Goal: Task Accomplishment & Management: Use online tool/utility

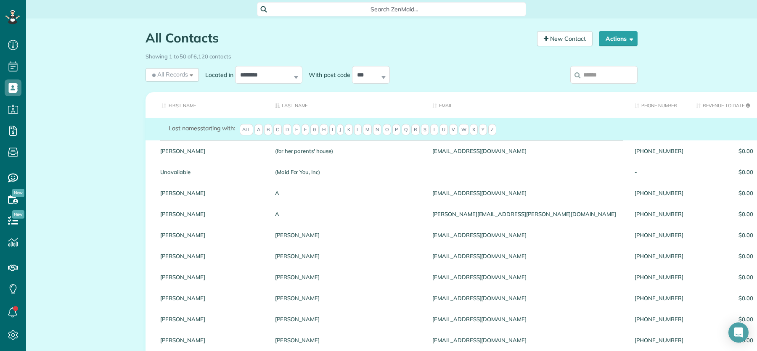
scroll to position [3, 3]
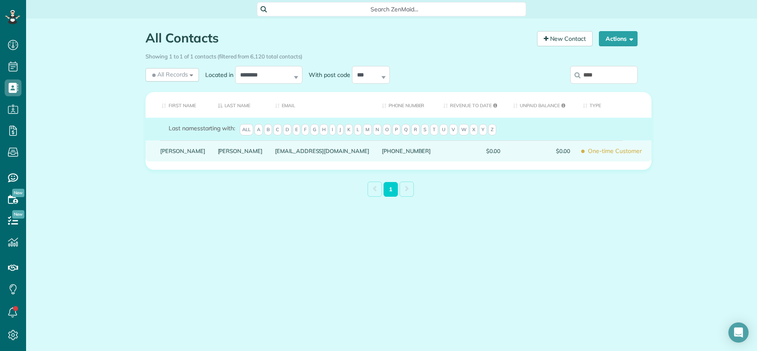
type input "****"
click at [218, 154] on link "Beal" at bounding box center [240, 151] width 45 height 6
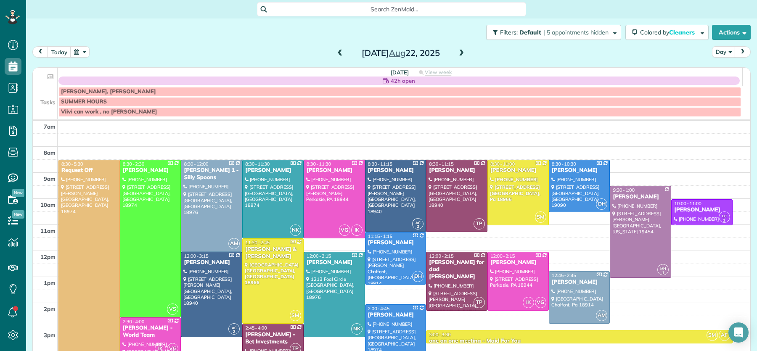
scroll to position [2, 0]
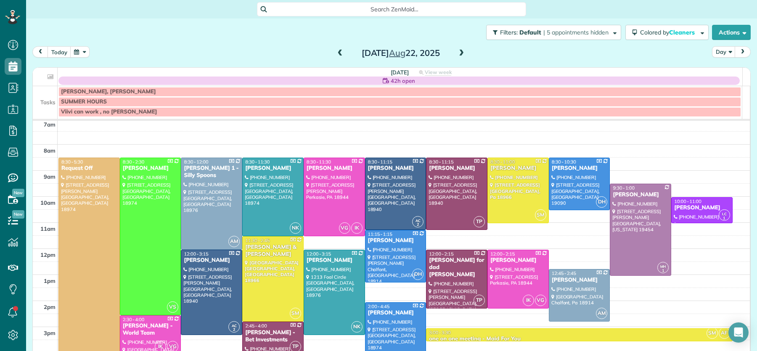
click at [457, 52] on span at bounding box center [461, 54] width 9 height 8
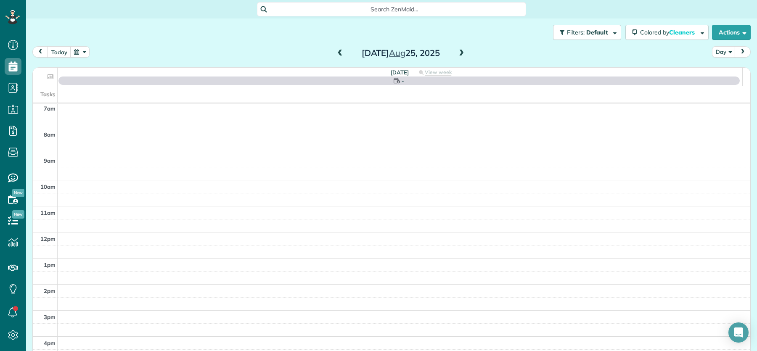
scroll to position [0, 0]
click at [457, 52] on span at bounding box center [461, 54] width 9 height 8
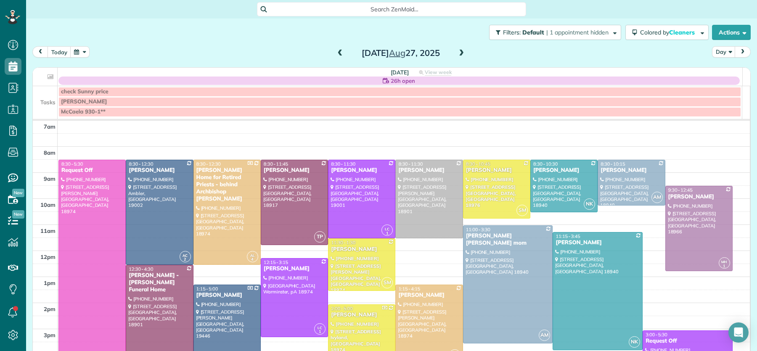
click at [457, 52] on span at bounding box center [461, 54] width 9 height 8
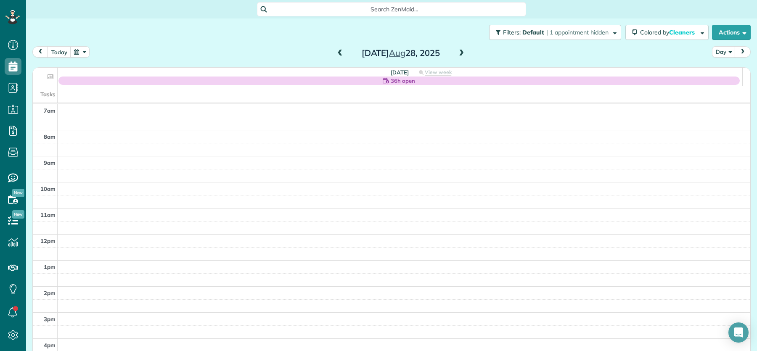
click at [457, 52] on span at bounding box center [461, 54] width 9 height 8
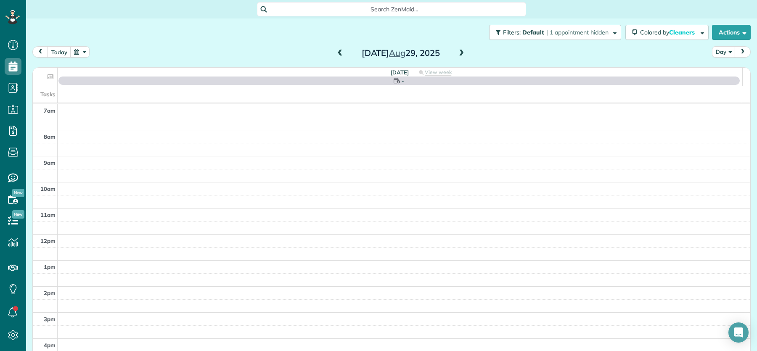
click at [457, 52] on span at bounding box center [461, 54] width 9 height 8
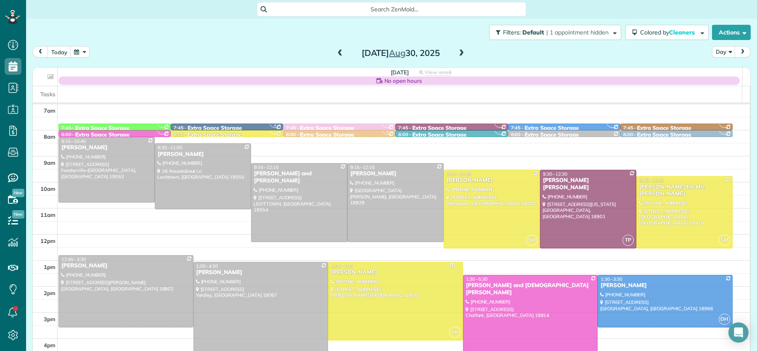
click at [457, 52] on span at bounding box center [461, 54] width 9 height 8
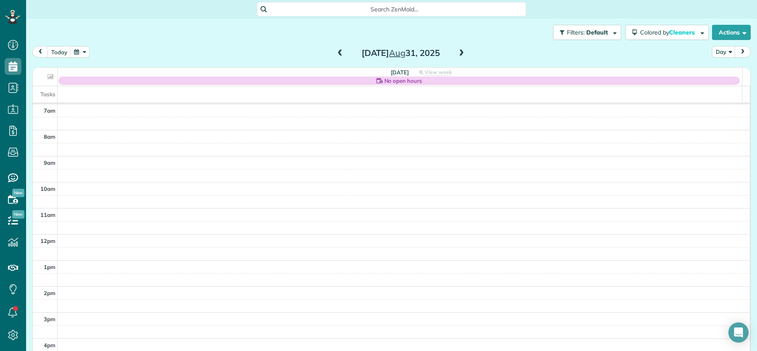
click at [457, 52] on span at bounding box center [461, 54] width 9 height 8
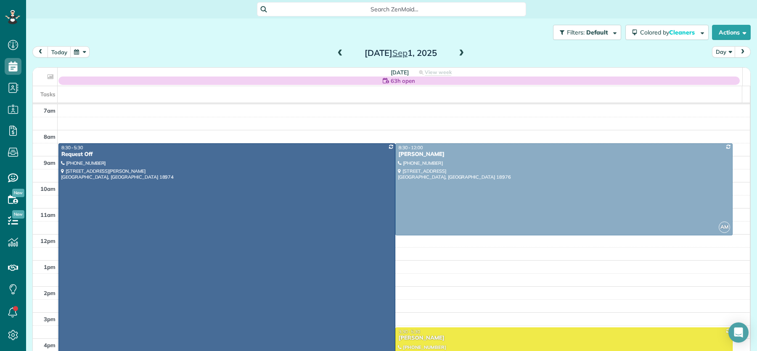
click at [457, 52] on span at bounding box center [461, 54] width 9 height 8
click at [458, 53] on span at bounding box center [461, 54] width 9 height 8
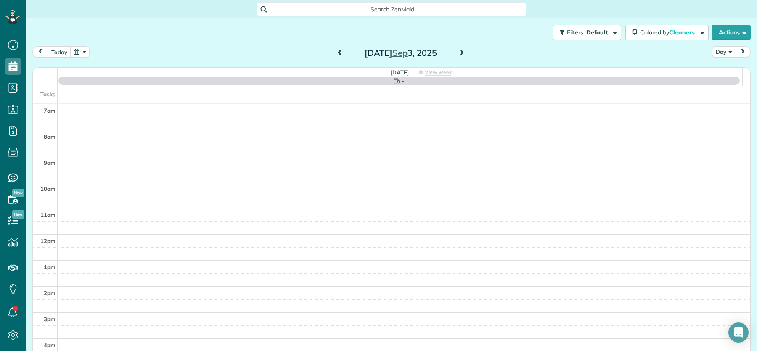
click at [458, 53] on span at bounding box center [461, 54] width 9 height 8
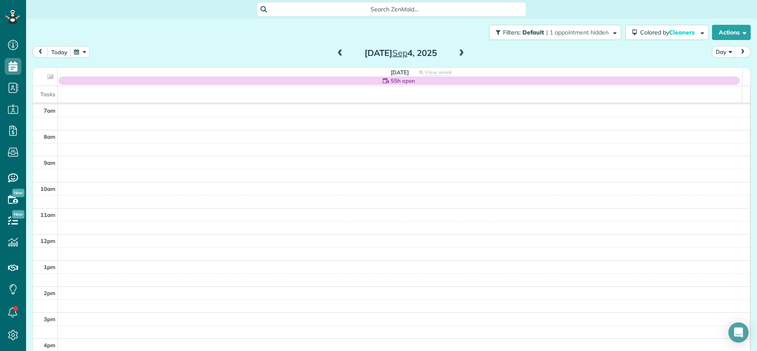
click at [458, 53] on span at bounding box center [461, 54] width 9 height 8
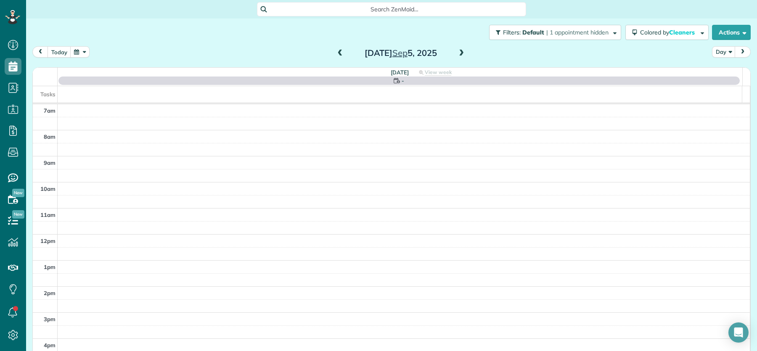
click at [458, 53] on span at bounding box center [461, 54] width 9 height 8
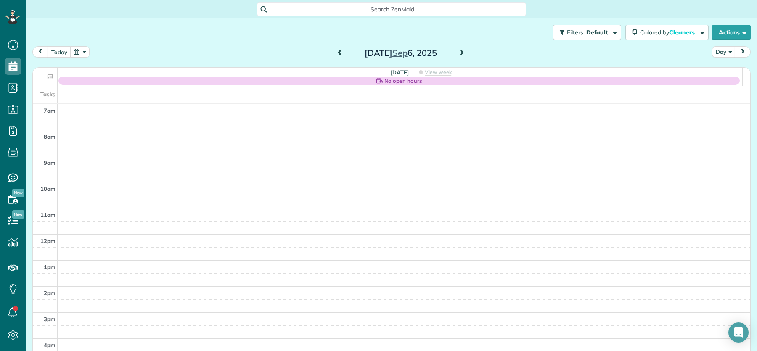
click at [336, 50] on span at bounding box center [340, 54] width 9 height 8
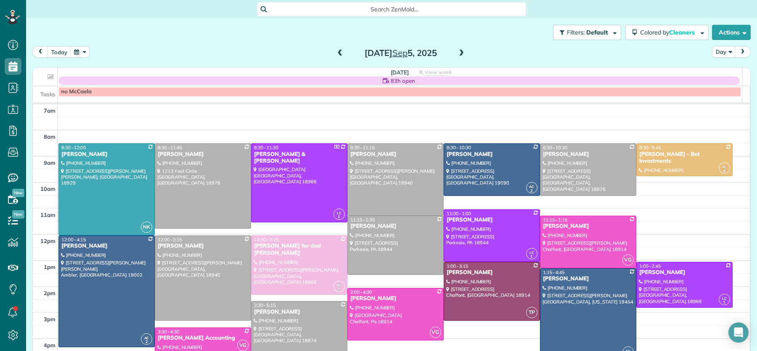
click at [458, 52] on span at bounding box center [461, 54] width 9 height 8
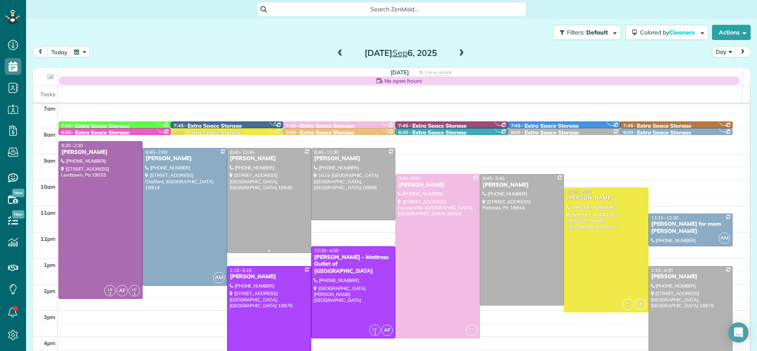
scroll to position [1, 0]
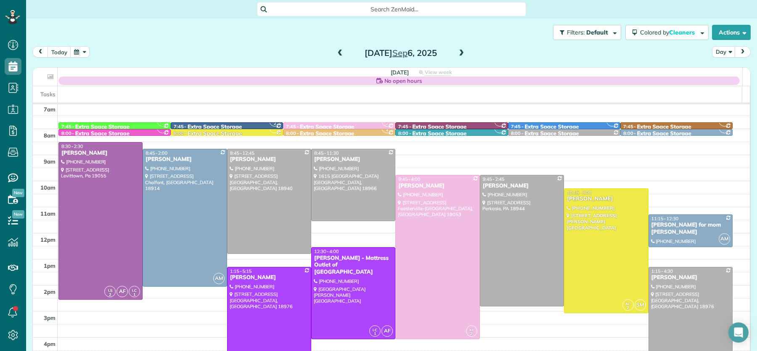
click at [340, 52] on div "Saturday Sep 6, 2025" at bounding box center [400, 52] width 135 height 13
click at [339, 53] on span at bounding box center [340, 54] width 9 height 8
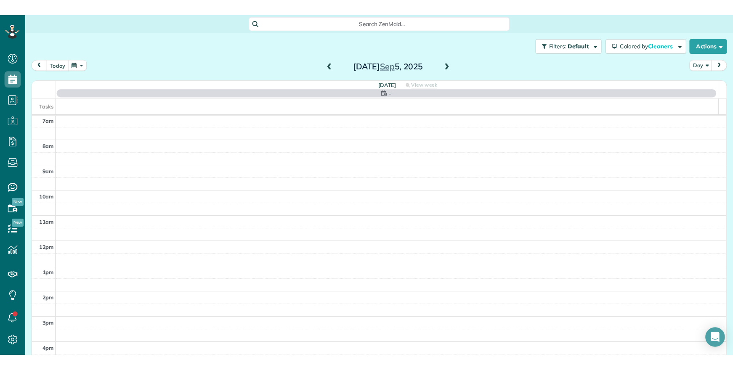
scroll to position [0, 0]
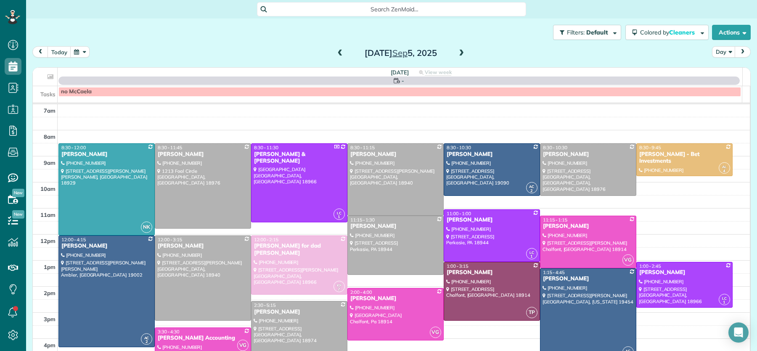
click at [337, 52] on span at bounding box center [340, 54] width 9 height 8
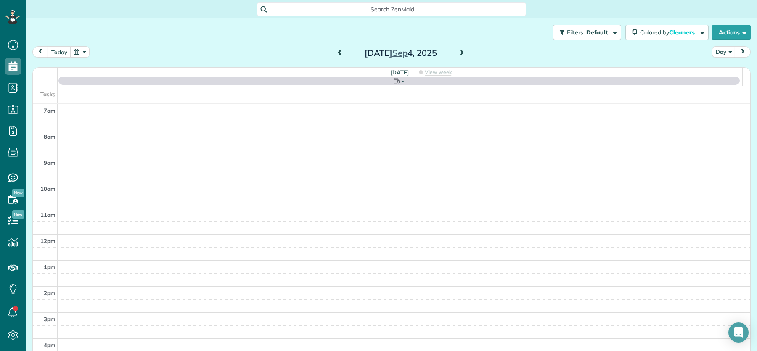
click at [337, 52] on span at bounding box center [340, 54] width 9 height 8
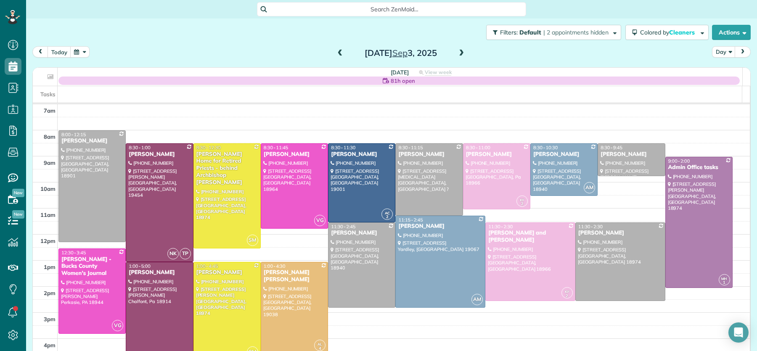
click at [337, 52] on span at bounding box center [340, 54] width 9 height 8
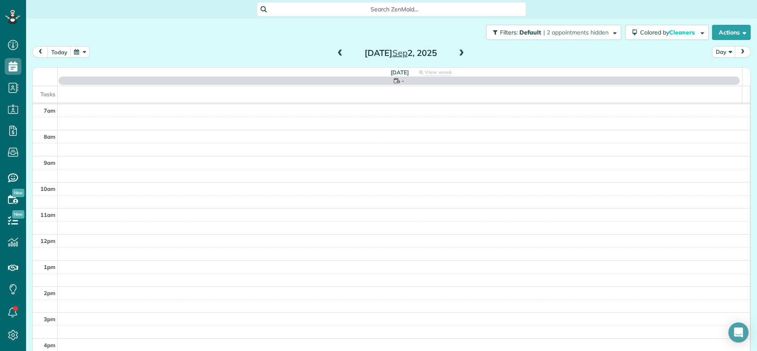
click at [337, 52] on span at bounding box center [340, 54] width 9 height 8
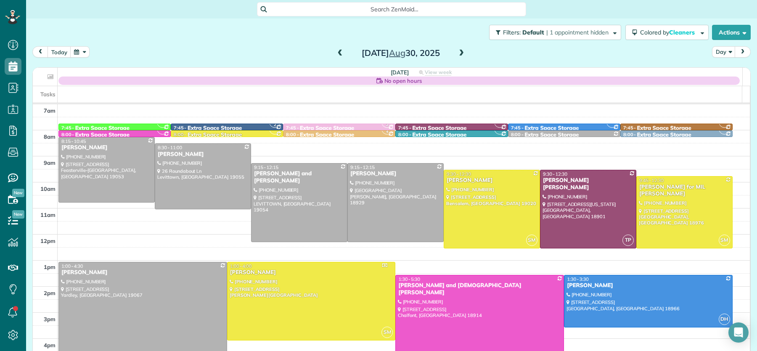
click at [337, 52] on span at bounding box center [340, 54] width 9 height 8
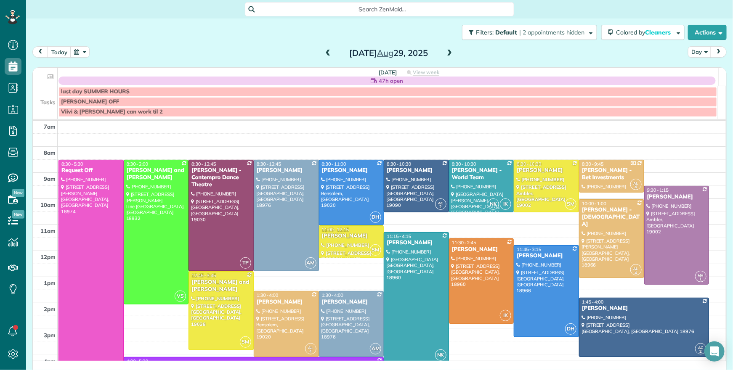
scroll to position [370, 26]
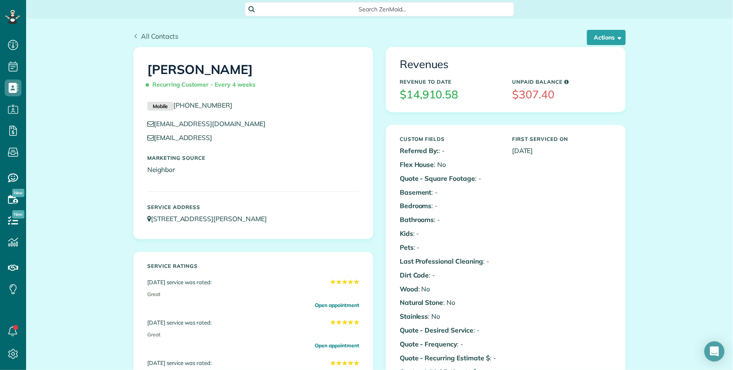
scroll to position [3, 3]
click at [135, 37] on link "All Contacts" at bounding box center [155, 36] width 45 height 10
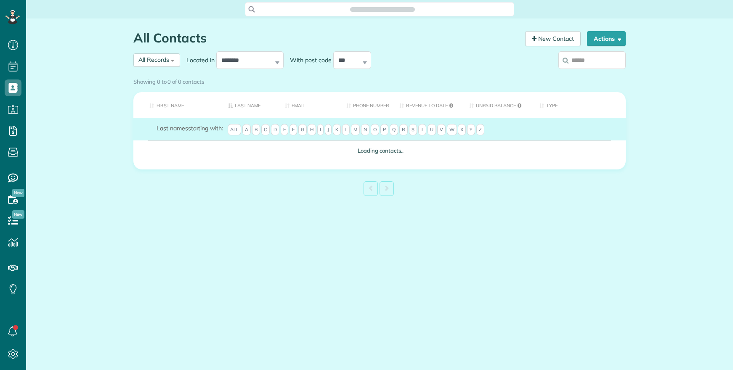
click at [579, 59] on input "search" at bounding box center [591, 60] width 67 height 18
type input "**********"
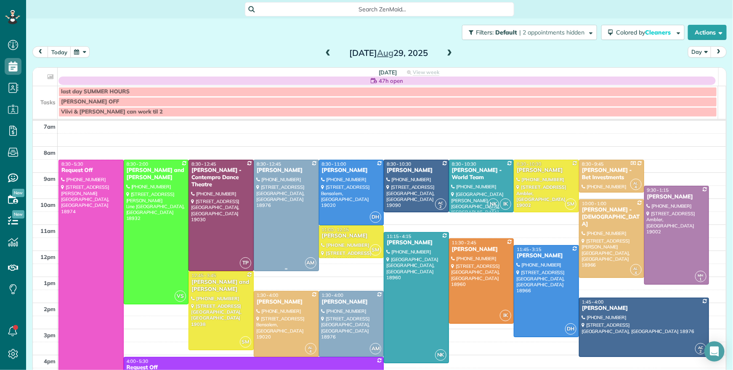
scroll to position [3, 3]
click at [323, 51] on span at bounding box center [327, 54] width 9 height 8
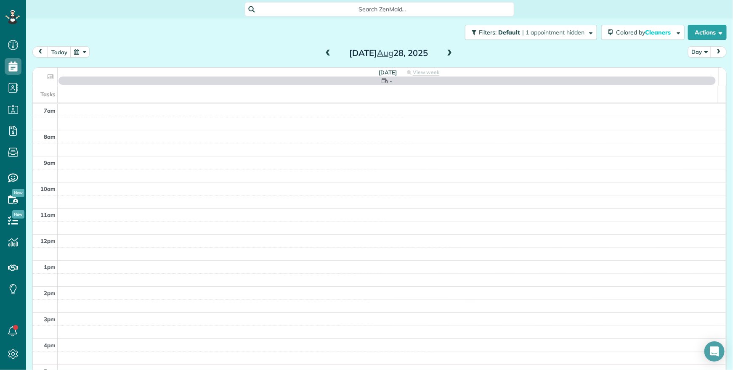
click at [328, 52] on div "[DATE]" at bounding box center [388, 52] width 135 height 13
click at [328, 53] on div "[DATE]" at bounding box center [388, 52] width 135 height 13
click at [328, 53] on span at bounding box center [327, 54] width 9 height 8
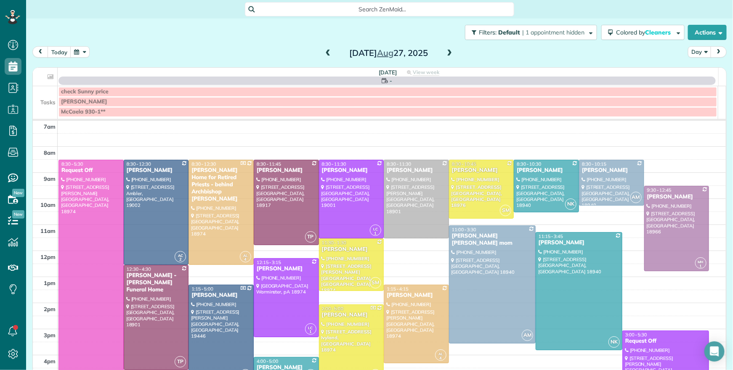
click at [328, 53] on span at bounding box center [327, 54] width 9 height 8
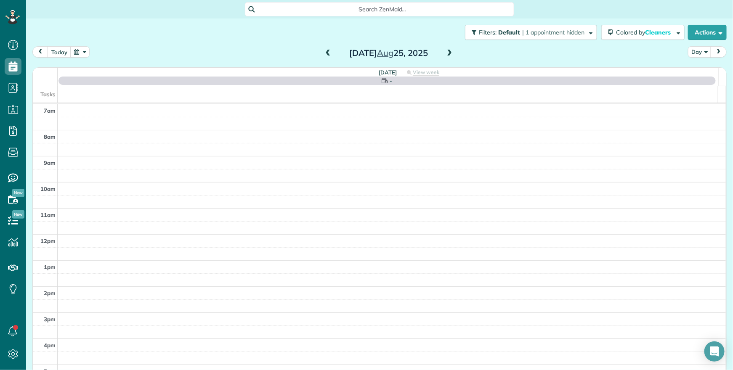
click at [326, 53] on span at bounding box center [327, 54] width 9 height 8
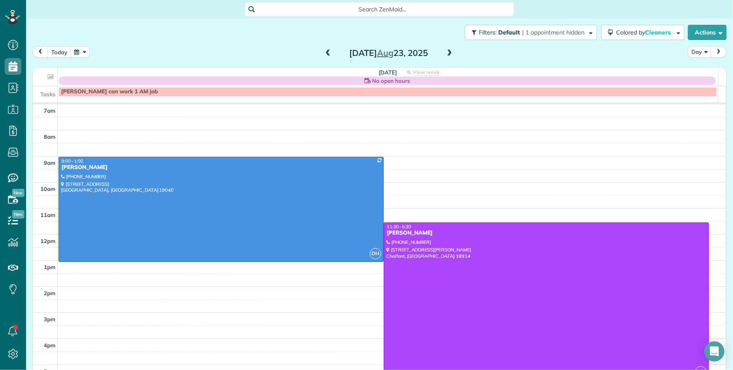
click at [325, 54] on span at bounding box center [327, 54] width 9 height 8
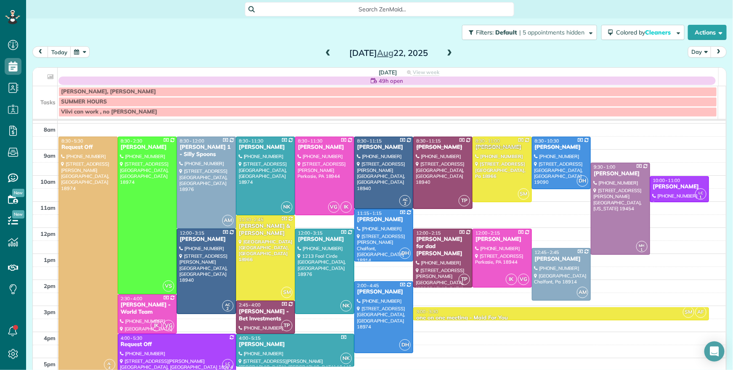
scroll to position [24, 0]
click at [133, 311] on div "[PERSON_NAME] - World Team" at bounding box center [147, 308] width 54 height 14
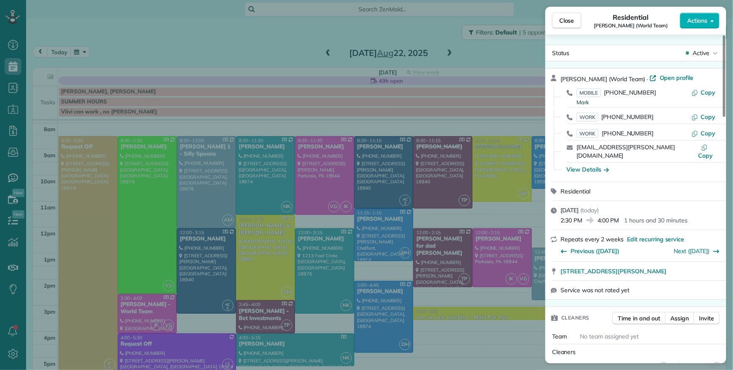
drag, startPoint x: 566, startPoint y: 20, endPoint x: 505, endPoint y: 303, distance: 289.5
click at [566, 20] on span "Close" at bounding box center [566, 20] width 15 height 8
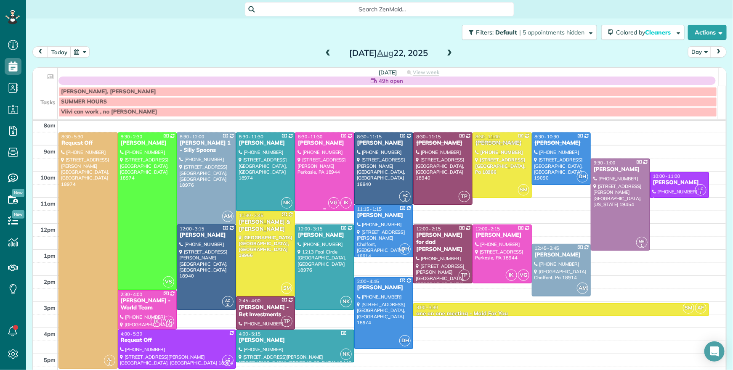
scroll to position [28, 0]
click at [430, 143] on div "[PERSON_NAME]" at bounding box center [442, 142] width 54 height 7
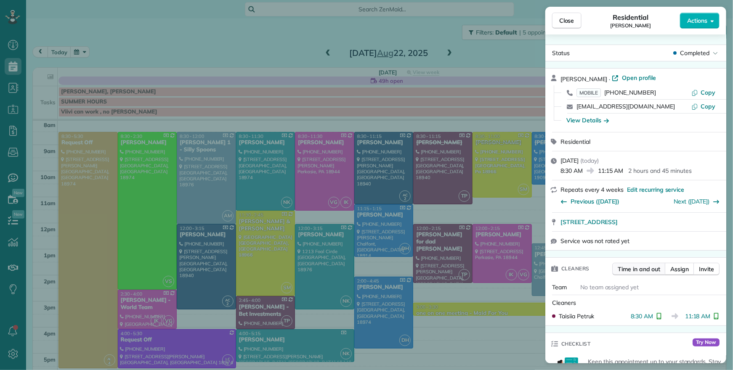
click at [644, 270] on span "Time in and out" at bounding box center [638, 269] width 42 height 8
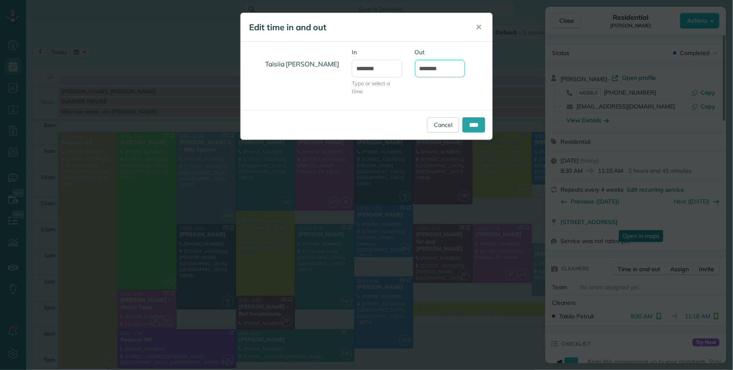
click at [434, 71] on input "********" at bounding box center [440, 69] width 50 height 18
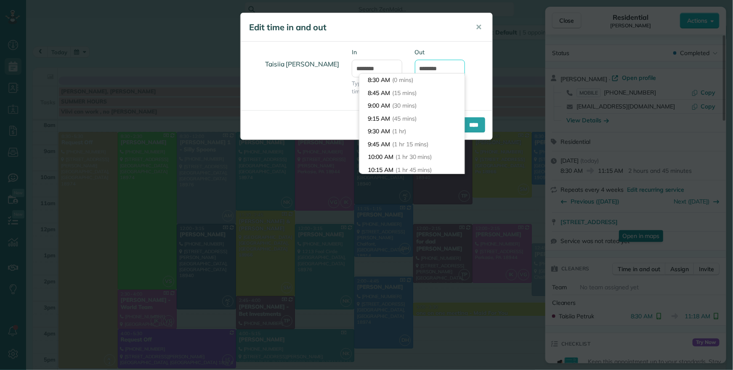
scroll to position [128, 0]
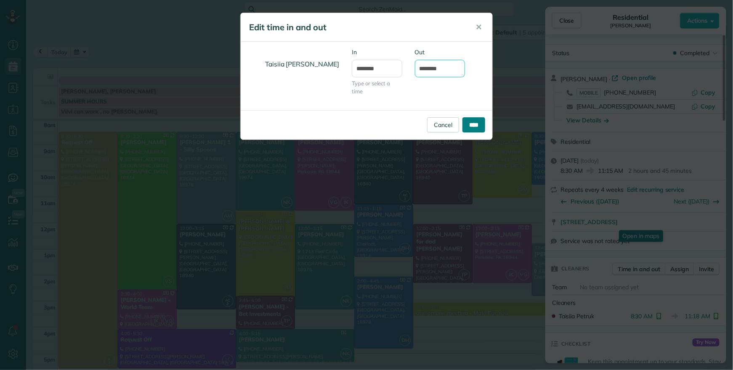
type input "********"
click at [483, 130] on input "****" at bounding box center [473, 124] width 23 height 15
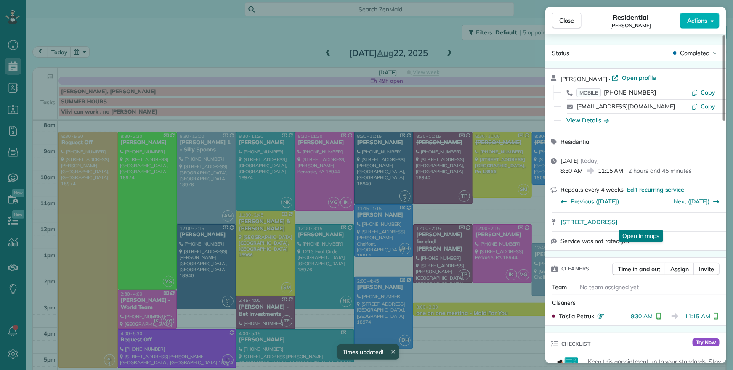
drag, startPoint x: 573, startPoint y: 22, endPoint x: 616, endPoint y: 118, distance: 104.7
click at [573, 22] on span "Close" at bounding box center [566, 20] width 15 height 8
